Goal: Find specific page/section: Find specific page/section

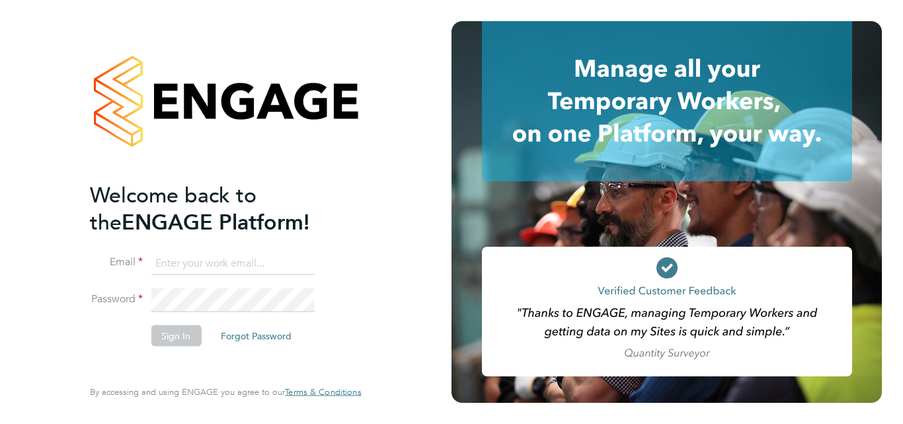
type input "nicola.wilson@linearrecruitment.co.uk"
click at [180, 331] on button "Sign In" at bounding box center [176, 334] width 50 height 21
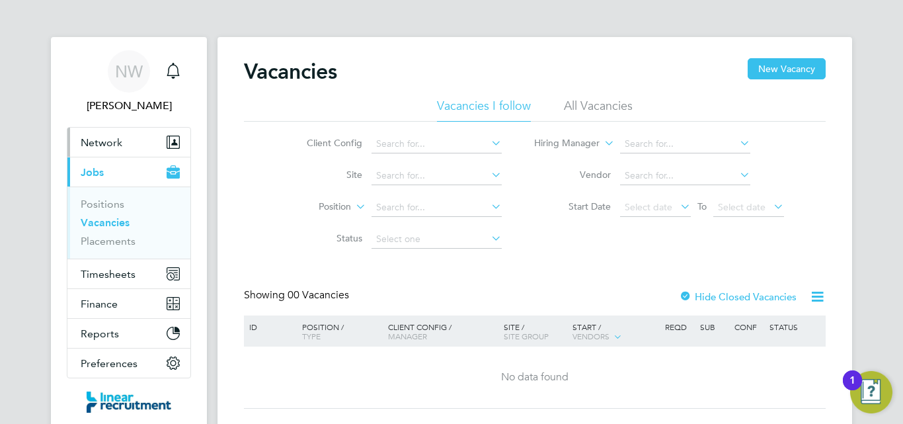
click at [89, 138] on span "Network" at bounding box center [102, 142] width 42 height 13
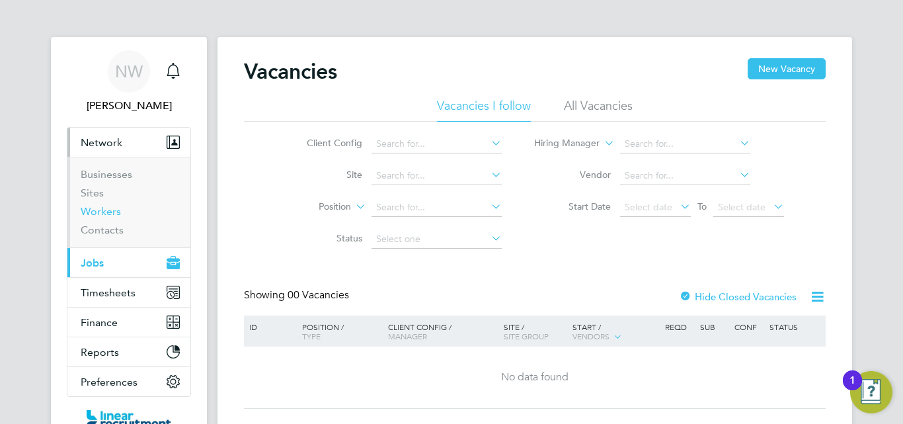
click at [92, 209] on link "Workers" at bounding box center [101, 211] width 40 height 13
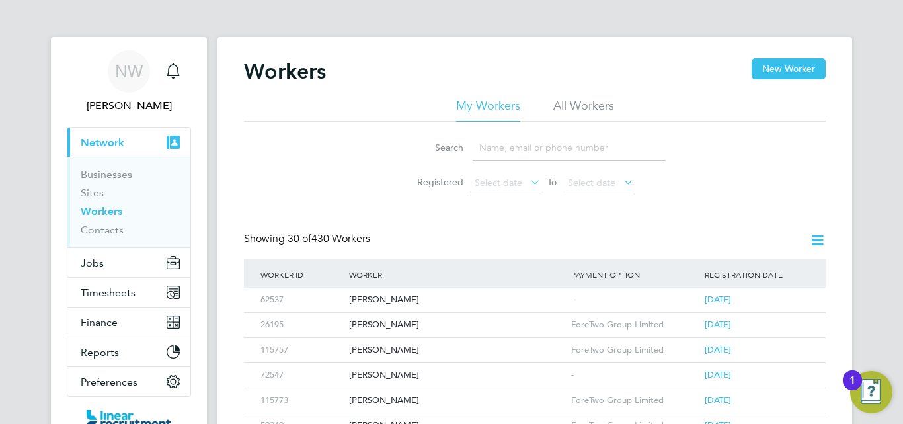
click at [504, 141] on input at bounding box center [568, 148] width 193 height 26
click at [400, 293] on div "[PERSON_NAME]" at bounding box center [457, 299] width 222 height 24
click at [492, 143] on input "jo" at bounding box center [568, 148] width 193 height 26
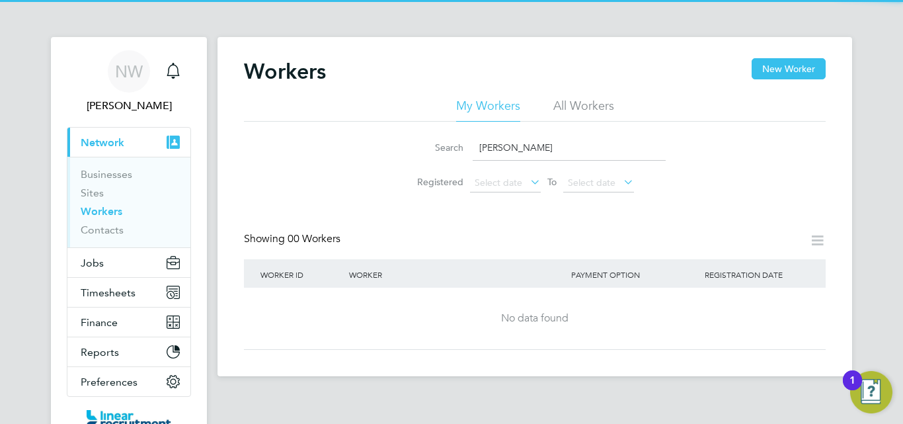
click at [488, 145] on input "[PERSON_NAME]" at bounding box center [568, 148] width 193 height 26
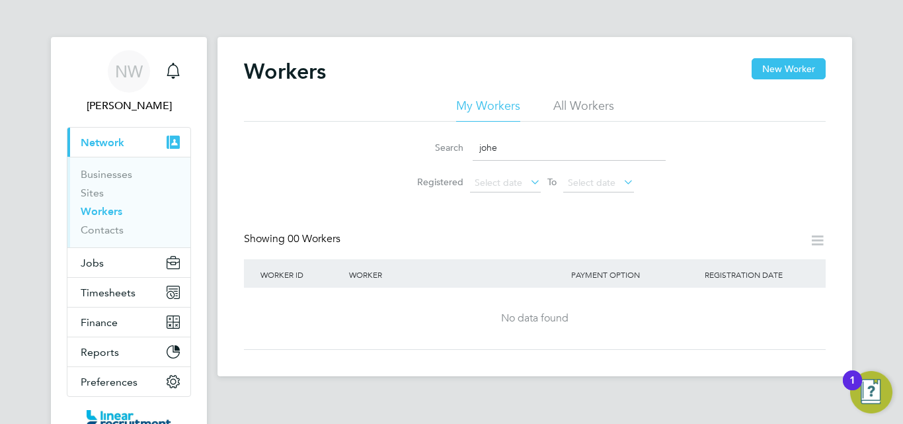
click at [517, 148] on input "johe" at bounding box center [568, 148] width 193 height 26
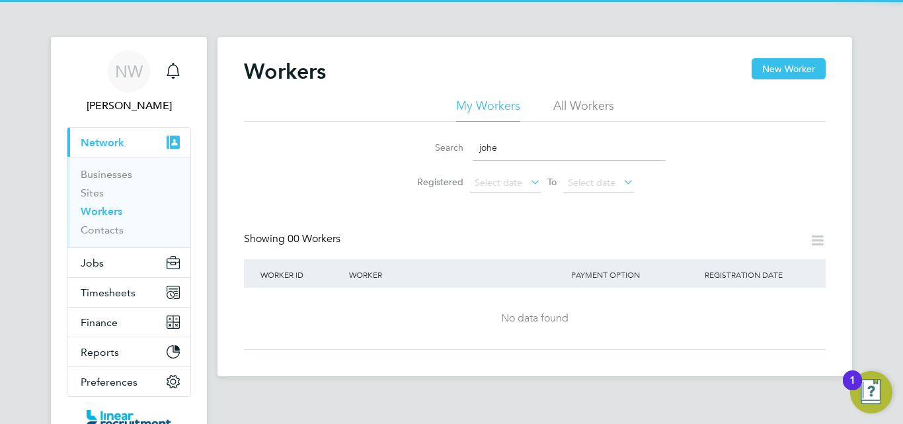
drag, startPoint x: 517, startPoint y: 148, endPoint x: 417, endPoint y: 151, distance: 99.8
click at [417, 151] on div "Search johe" at bounding box center [535, 148] width 262 height 26
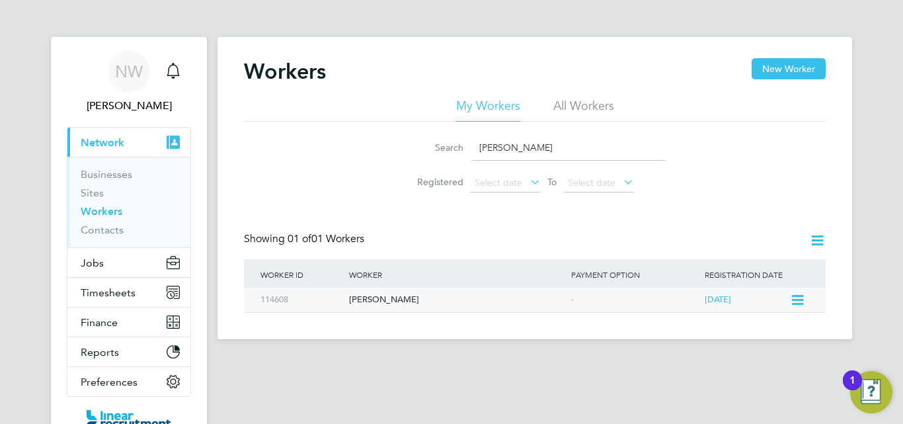
type input "[PERSON_NAME]"
click at [414, 299] on div "[PERSON_NAME]" at bounding box center [457, 299] width 222 height 24
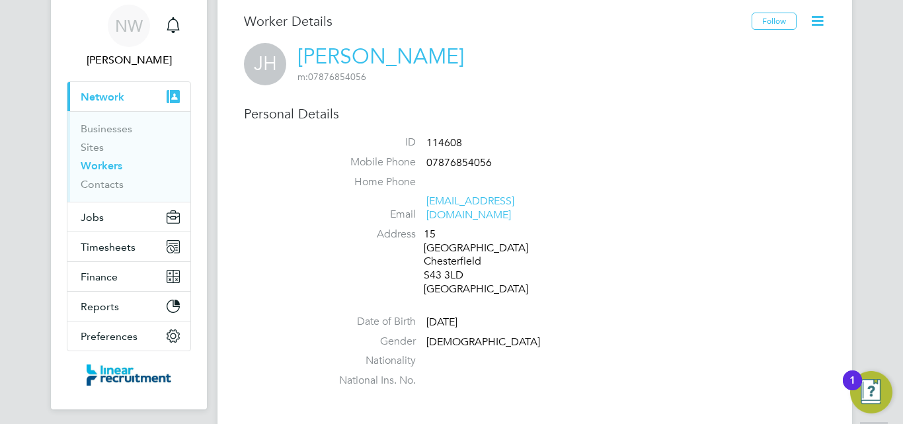
scroll to position [132, 0]
